Goal: Task Accomplishment & Management: Complete application form

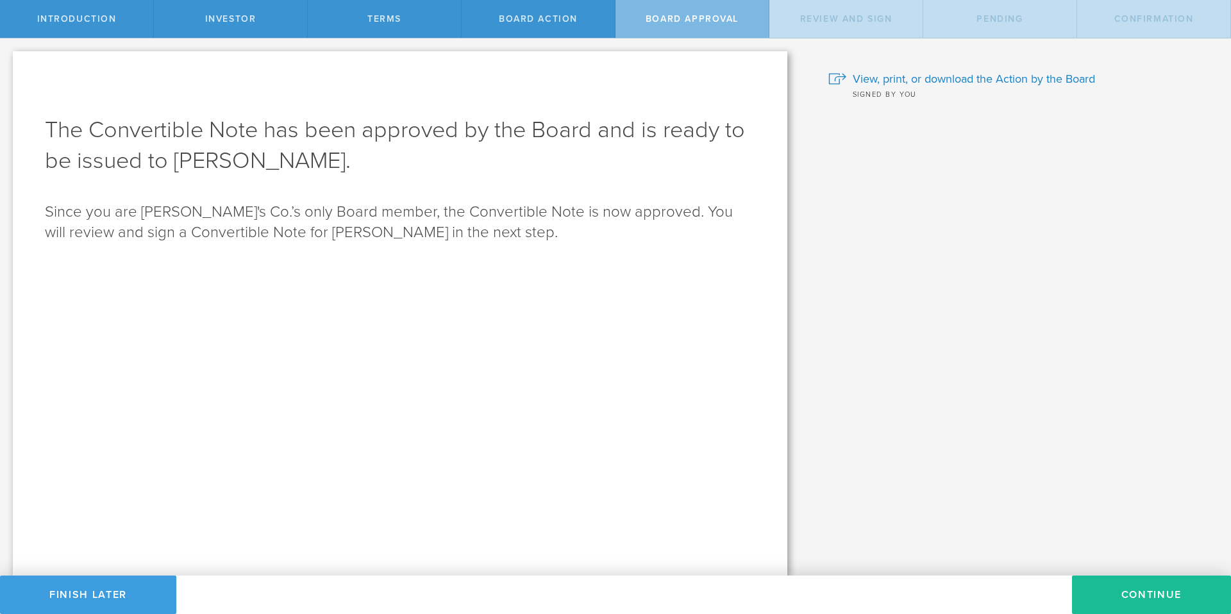
click at [92, 11] on div "Introduction" at bounding box center [77, 19] width 154 height 38
click at [226, 16] on span "Investor" at bounding box center [230, 18] width 51 height 11
click at [94, 596] on button "Finish Later" at bounding box center [88, 595] width 176 height 38
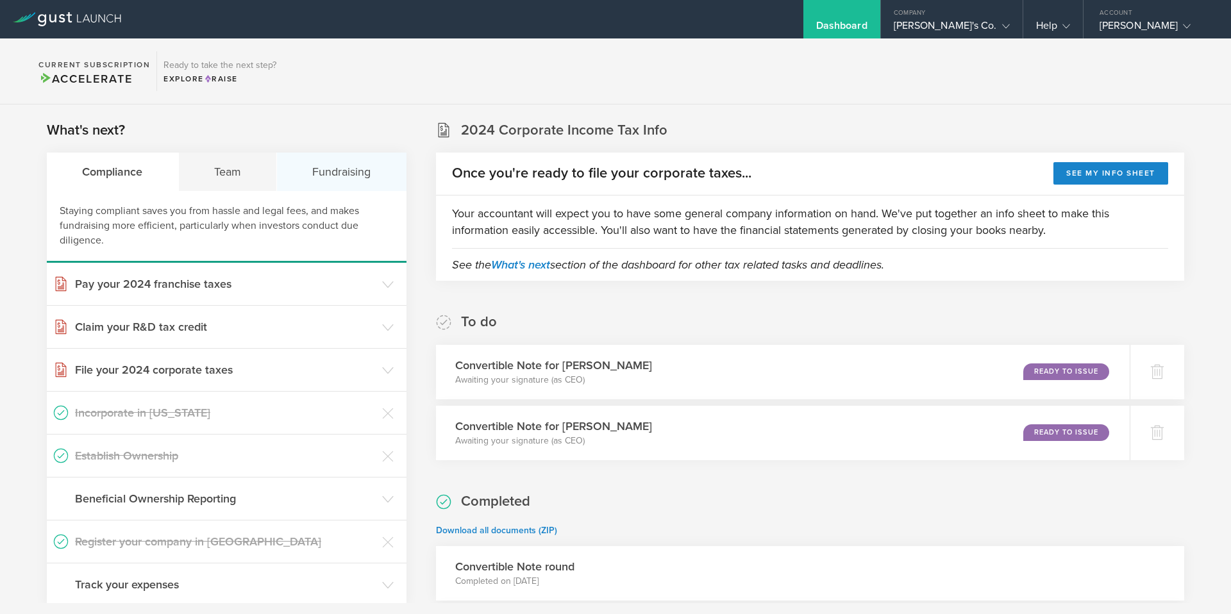
click at [368, 172] on div "Fundraising" at bounding box center [342, 172] width 130 height 38
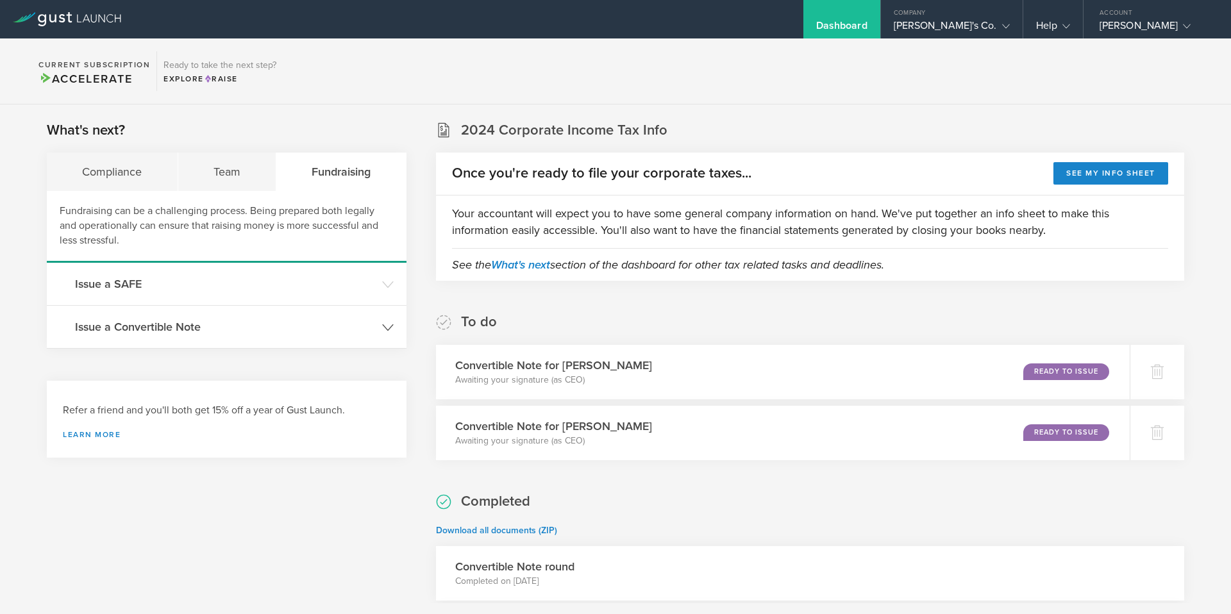
click at [226, 328] on h3 "Issue a Convertible Note" at bounding box center [225, 327] width 301 height 17
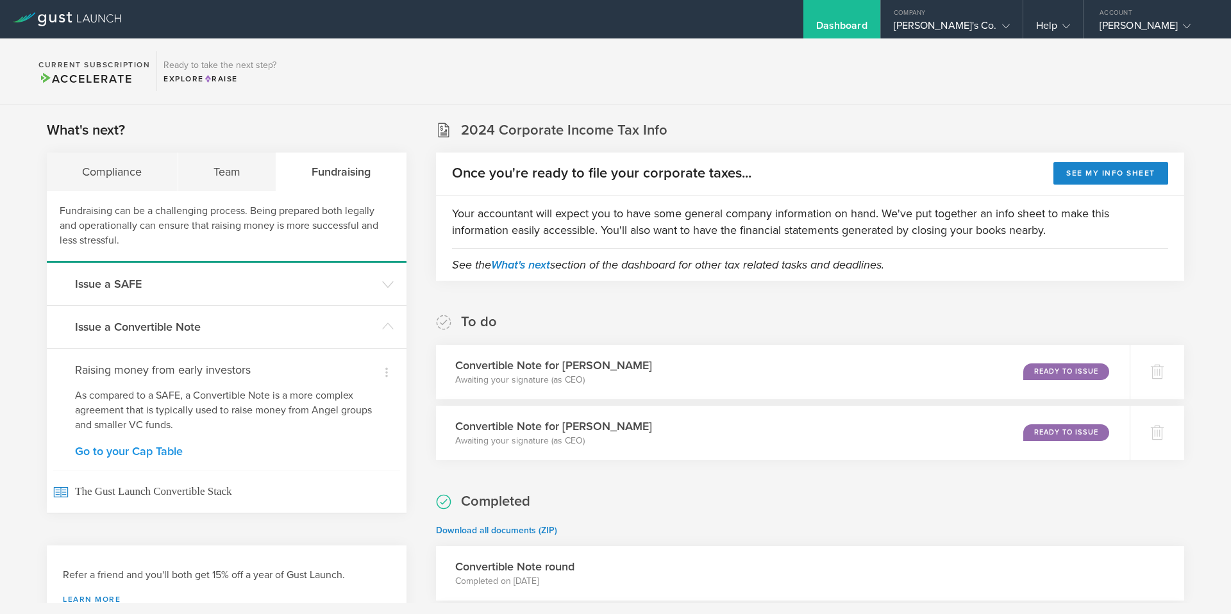
click at [121, 452] on link "Go to your Cap Table" at bounding box center [226, 452] width 303 height 12
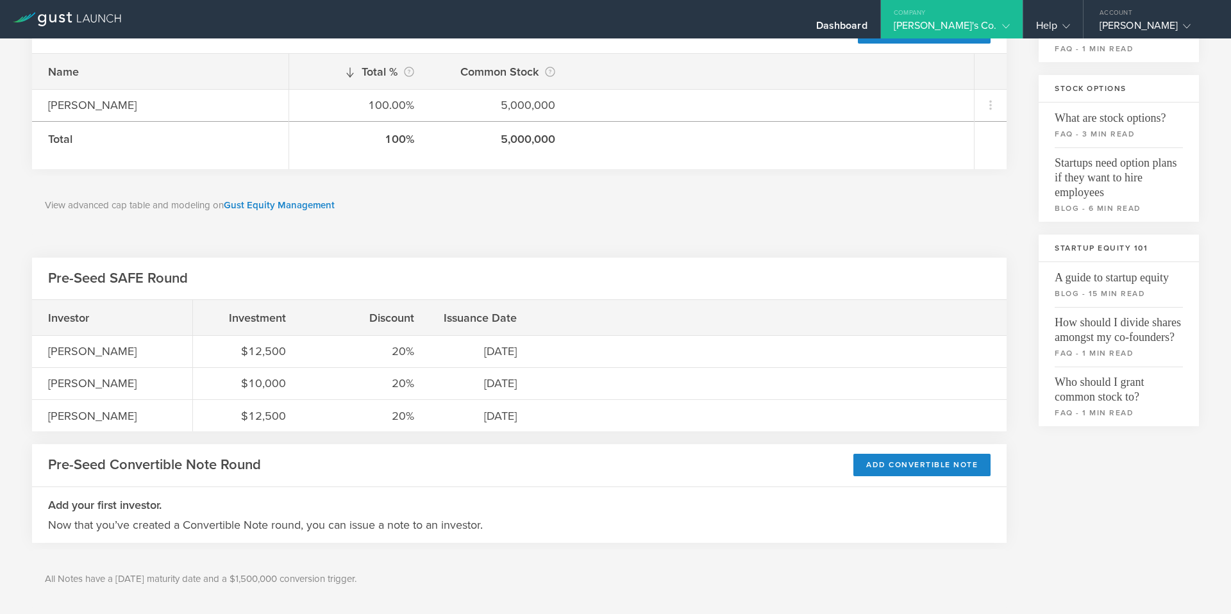
scroll to position [236, 0]
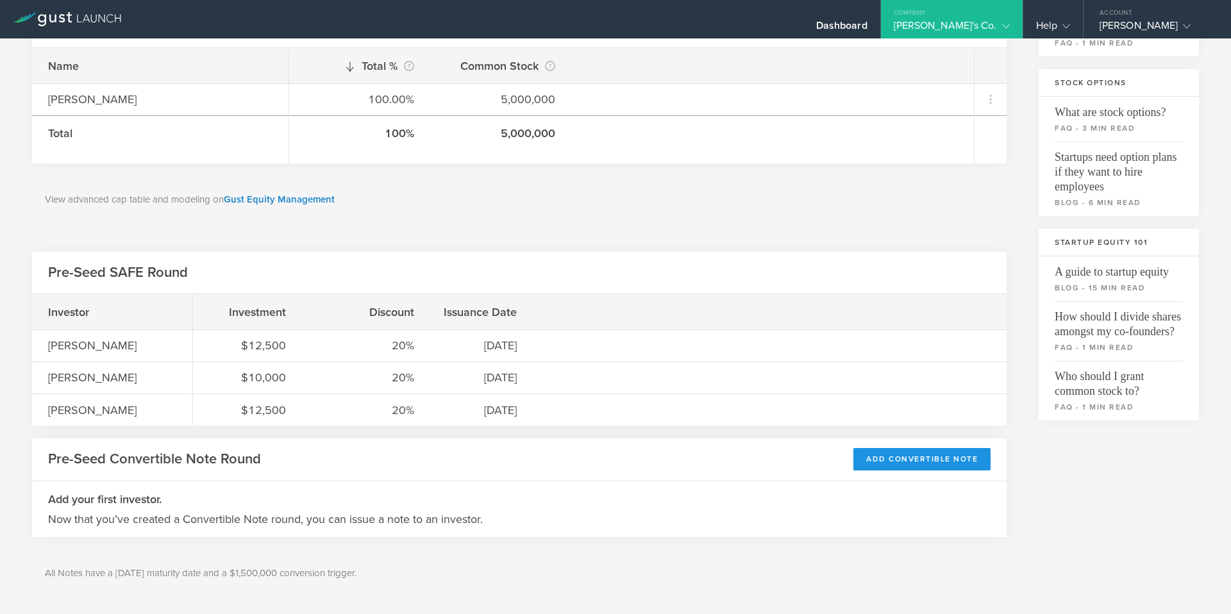
click at [918, 455] on div "Add Convertible Note" at bounding box center [922, 459] width 137 height 22
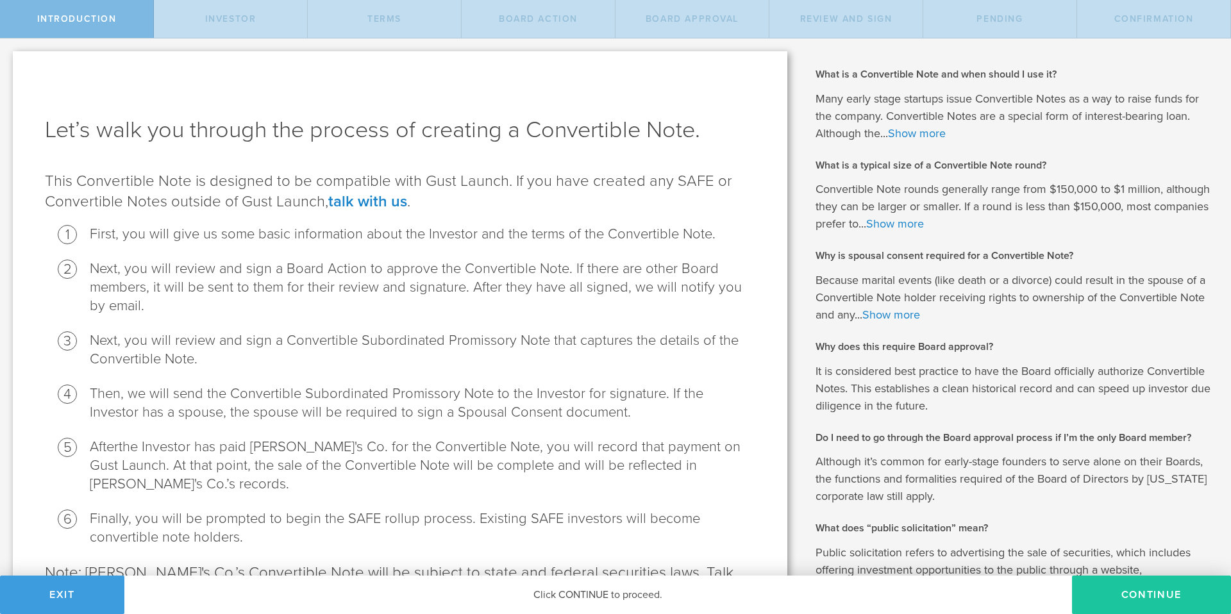
click at [1103, 593] on button "Continue" at bounding box center [1151, 595] width 159 height 38
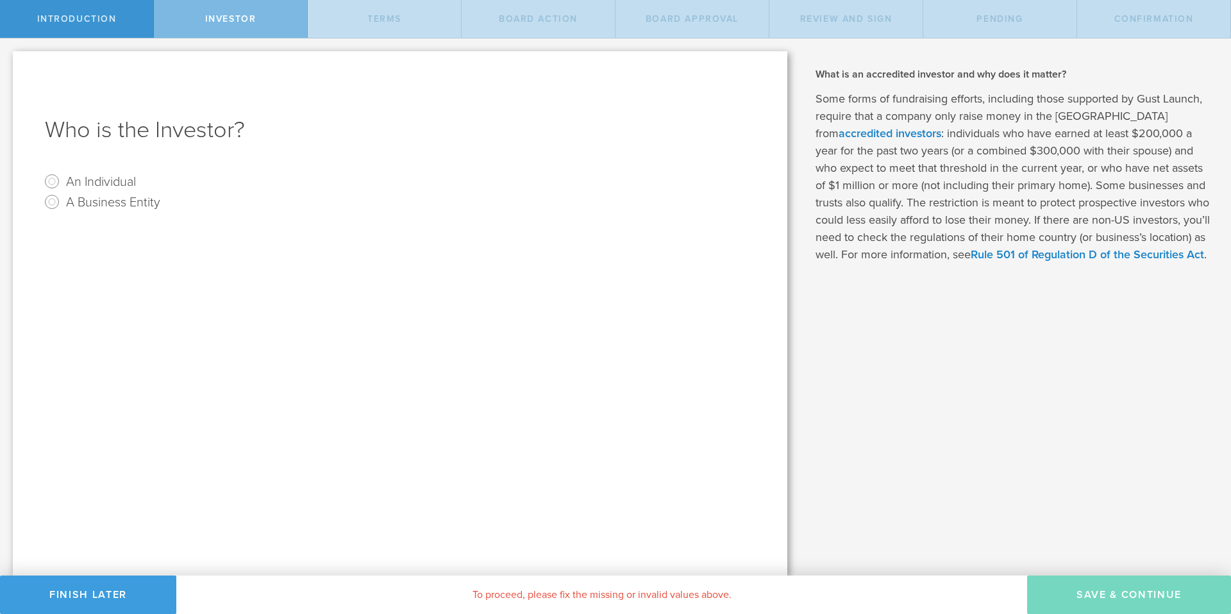
click at [108, 181] on label "An Individual" at bounding box center [101, 181] width 70 height 19
click at [62, 181] on input "An Individual" at bounding box center [52, 181] width 21 height 21
radio input "true"
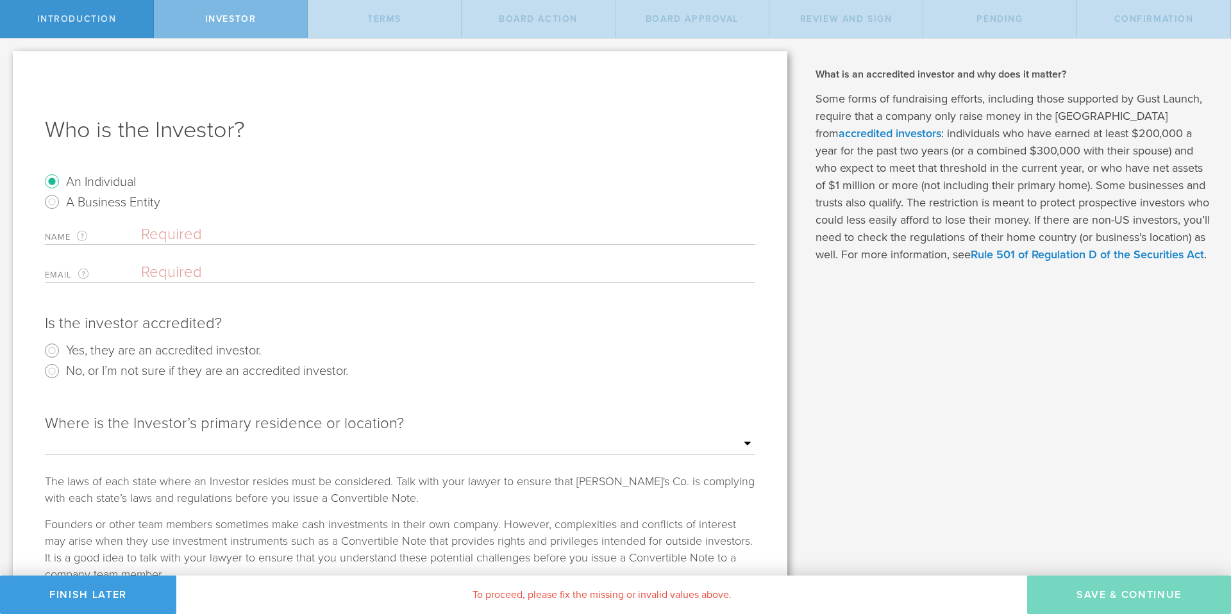
click at [182, 233] on input "text" at bounding box center [448, 234] width 614 height 19
type input "Joe McCann"
click at [158, 268] on input "email" at bounding box center [445, 272] width 608 height 19
paste input "joe@asymmetric.financial"
type input "joe@asymmetric.financial"
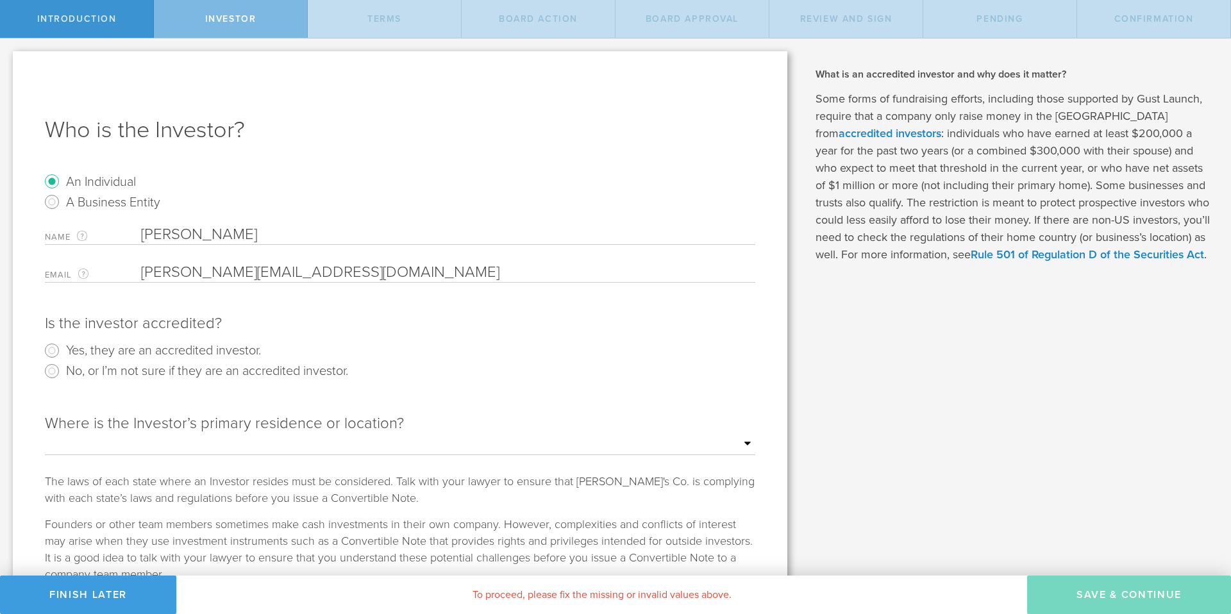
click at [296, 319] on div "Is the investor accredited?" at bounding box center [400, 324] width 711 height 21
click at [228, 440] on select "Outside of the US Alabama Alaska Arizona Arkansas California Colorado Connectic…" at bounding box center [400, 444] width 711 height 19
select select "string:FL"
click at [45, 435] on select "Outside of the US Alabama Alaska Arizona Arkansas California Colorado Connectic…" at bounding box center [400, 444] width 711 height 19
click at [50, 353] on input "Yes, they are an accredited investor." at bounding box center [52, 351] width 21 height 21
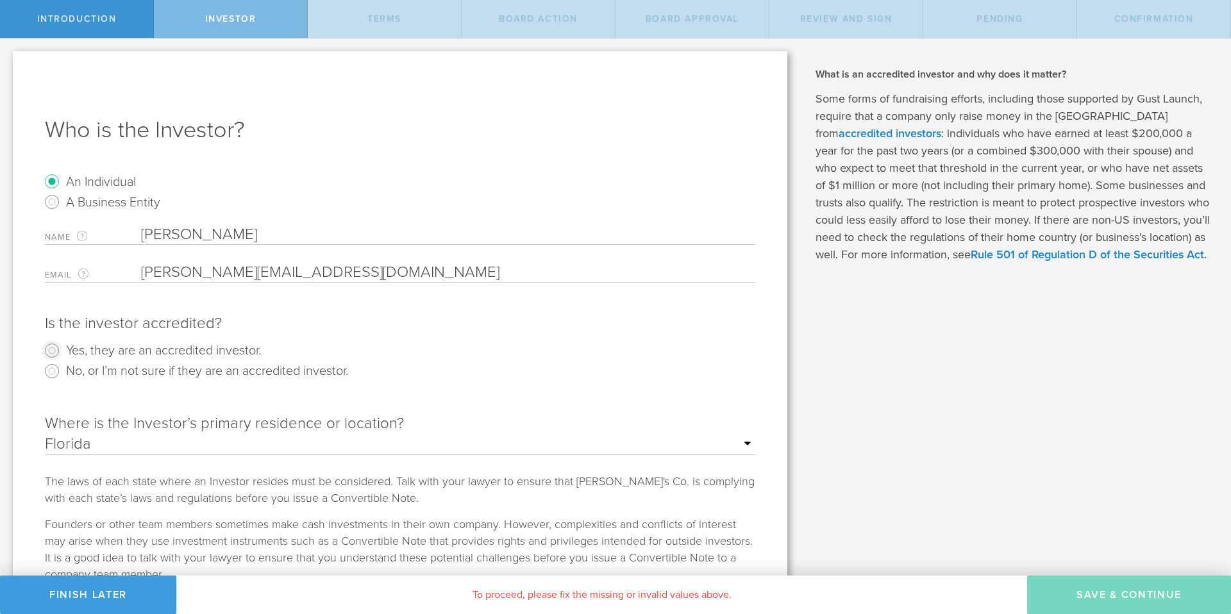
radio input "true"
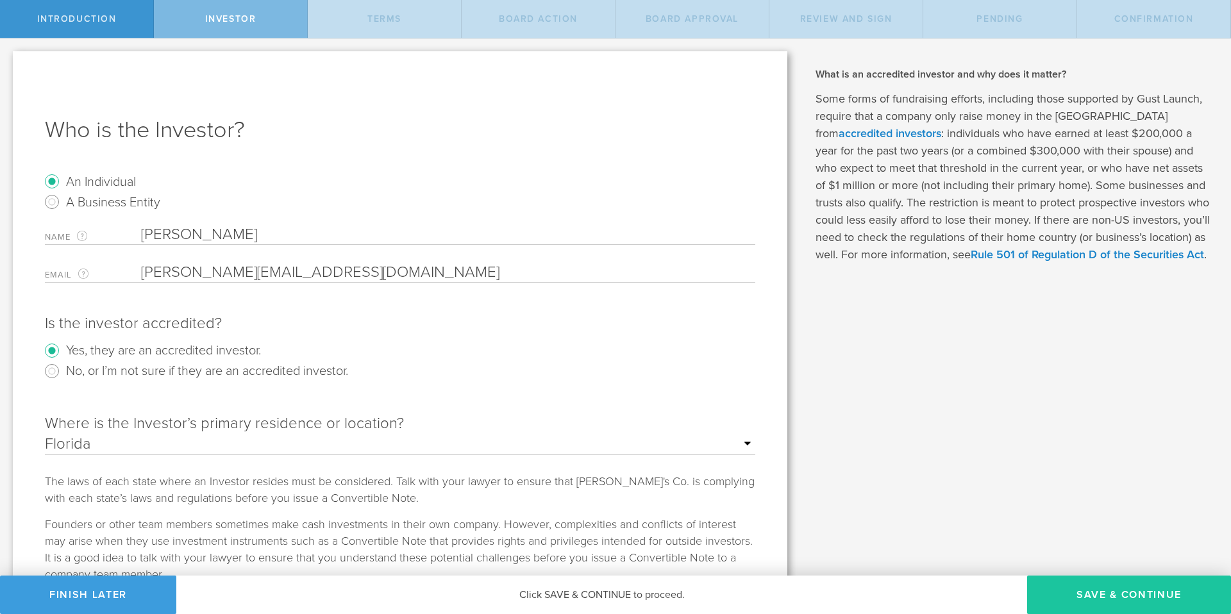
click at [1104, 598] on button "Save & Continue" at bounding box center [1129, 595] width 204 height 38
type input "8,000,000"
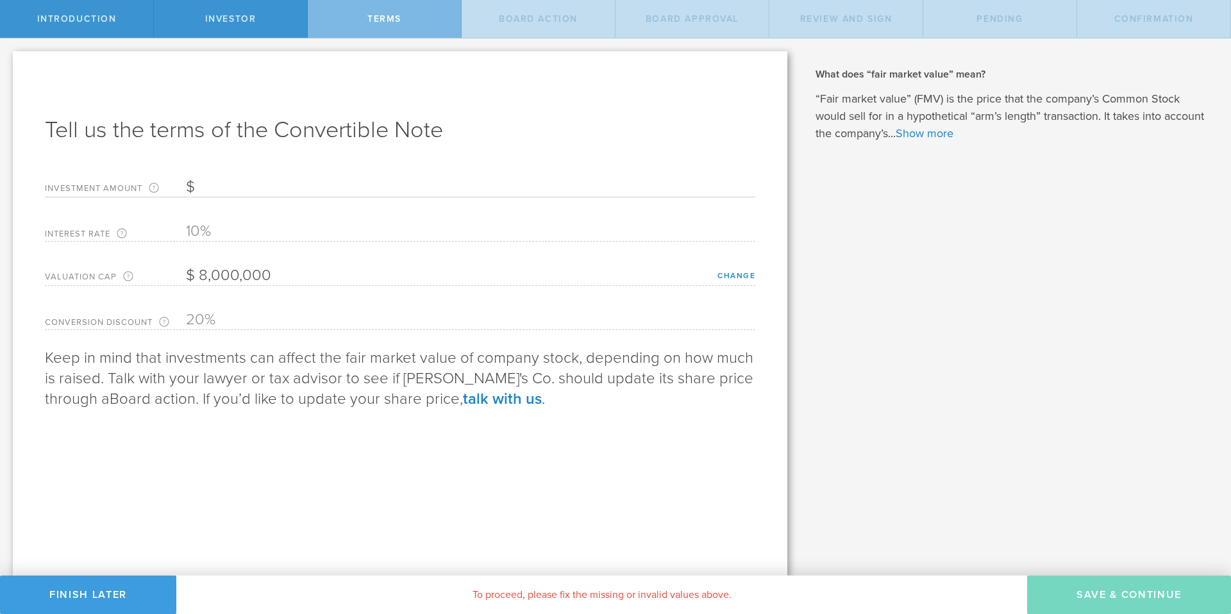
click at [246, 187] on input "Investment Amount The amount (in USD) that this investor is paying for the Conv…" at bounding box center [471, 187] width 570 height 19
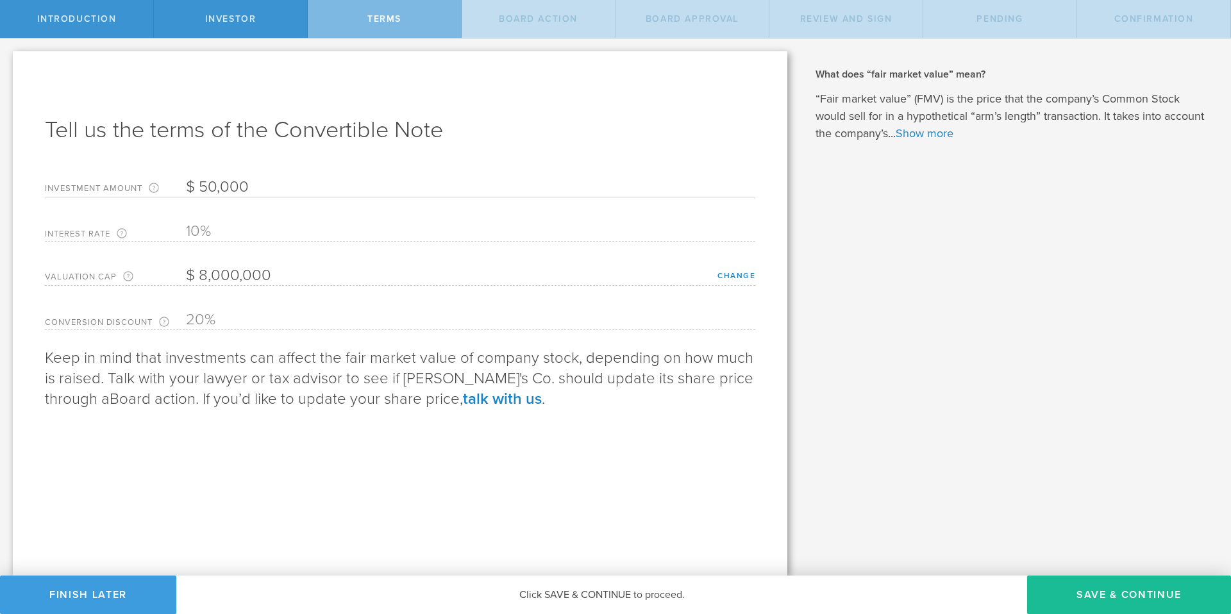
type input "50,000"
click at [200, 433] on div "Tell us the terms of the Convertible Note Investment Amount The amount (in USD)…" at bounding box center [400, 313] width 775 height 525
click at [1091, 595] on button "Save & Continue" at bounding box center [1129, 595] width 204 height 38
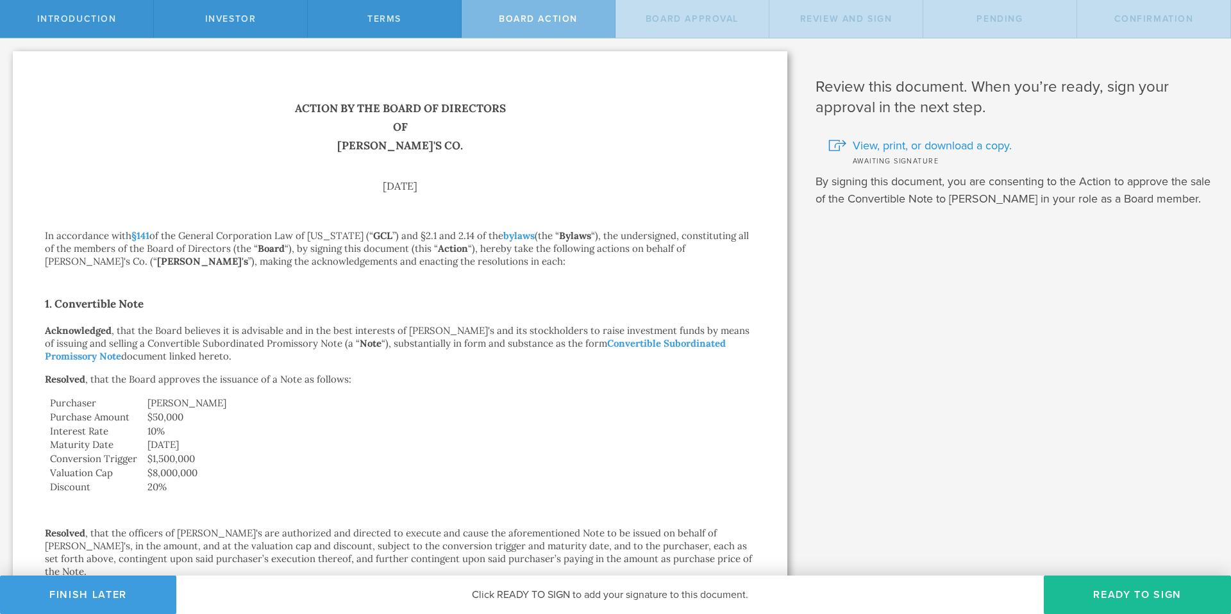
click at [895, 147] on span "View, print, or download a copy." at bounding box center [932, 145] width 159 height 17
click at [1105, 595] on button "Ready to Sign" at bounding box center [1137, 595] width 187 height 38
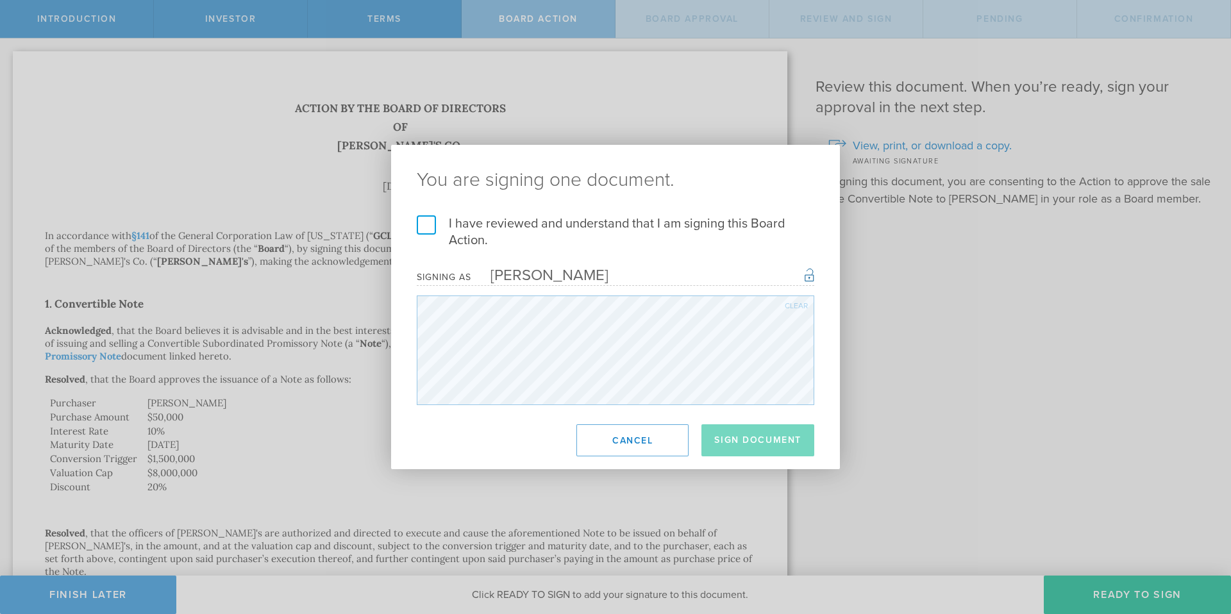
click at [422, 230] on label "I have reviewed and understand that I am signing this Board Action." at bounding box center [616, 231] width 398 height 33
click at [0, 0] on input "I have reviewed and understand that I am signing this Board Action." at bounding box center [0, 0] width 0 height 0
click at [755, 441] on button "Sign Document" at bounding box center [758, 441] width 113 height 32
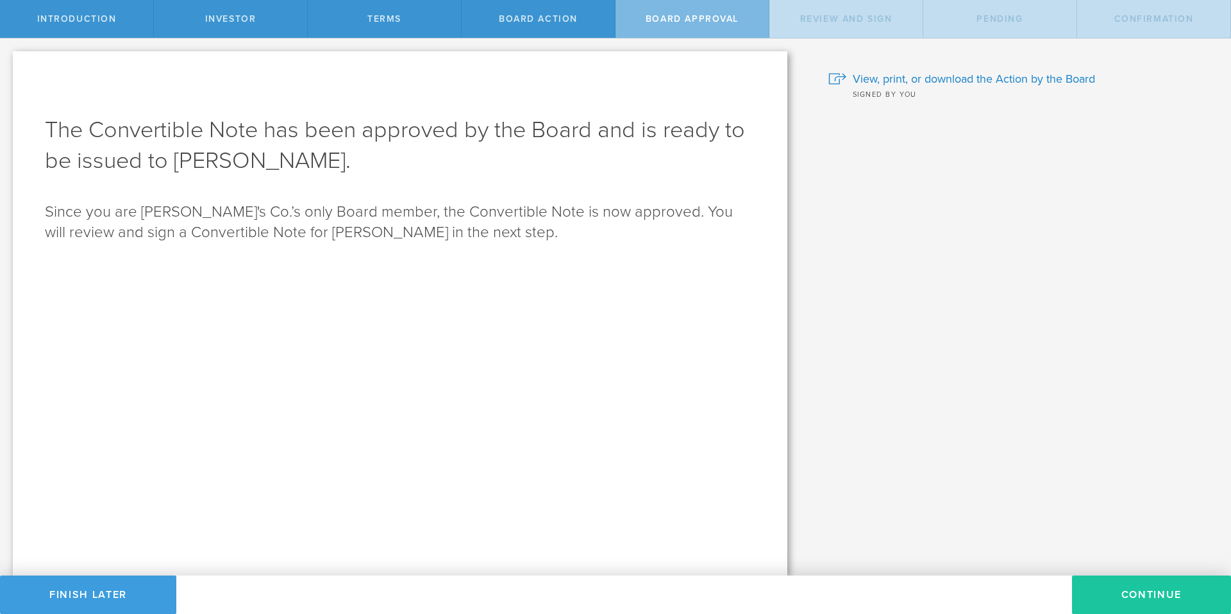
click at [1124, 594] on button "Continue" at bounding box center [1151, 595] width 159 height 38
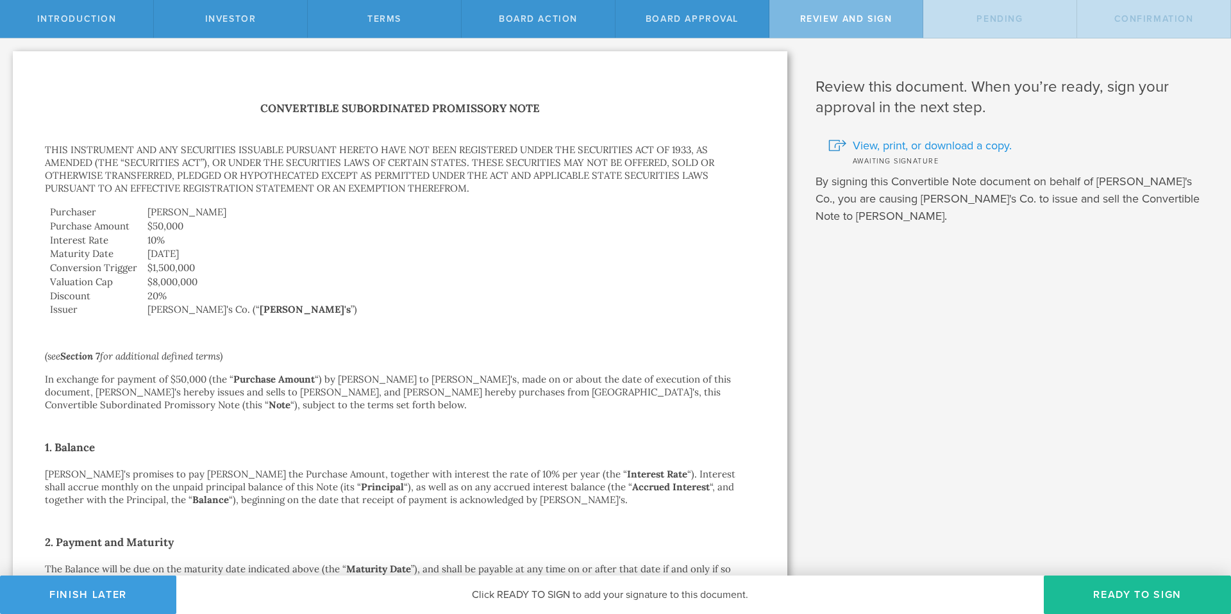
click at [907, 146] on span "View, print, or download a copy." at bounding box center [932, 145] width 159 height 17
click at [125, 584] on button "Finish Later" at bounding box center [88, 595] width 176 height 38
